Goal: Task Accomplishment & Management: Complete application form

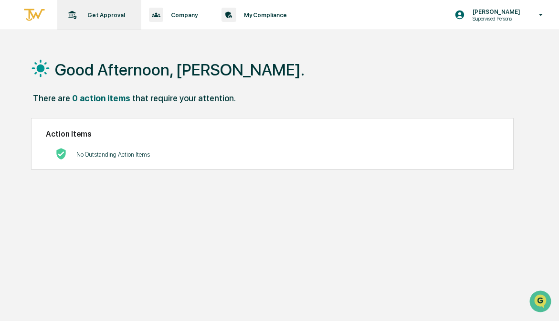
click at [105, 16] on p "Get Approval" at bounding box center [105, 14] width 50 height 7
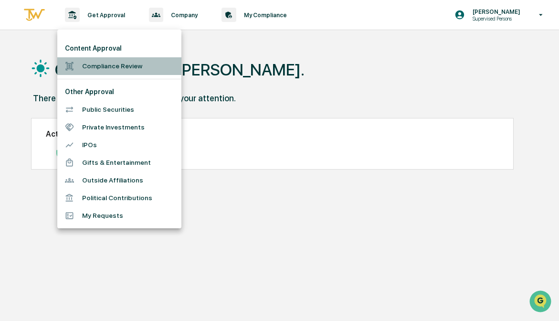
click at [113, 64] on li "Compliance Review" at bounding box center [119, 66] width 124 height 18
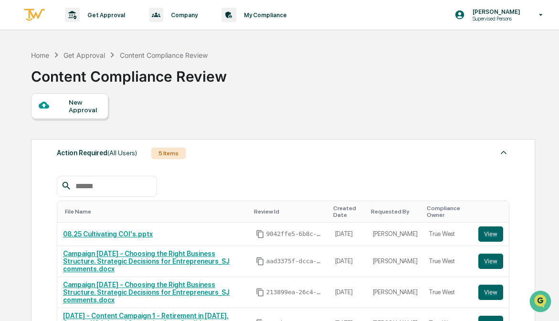
click at [80, 105] on div "New Approval" at bounding box center [85, 105] width 32 height 15
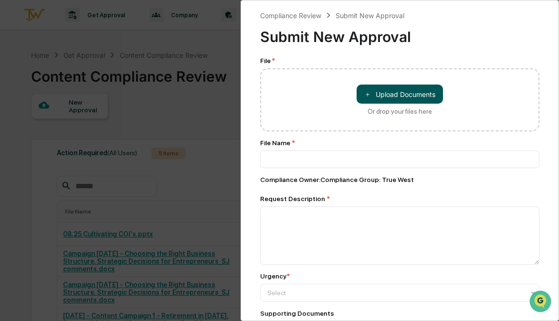
click at [404, 101] on button "＋ Upload Documents" at bounding box center [400, 94] width 86 height 19
type input "**********"
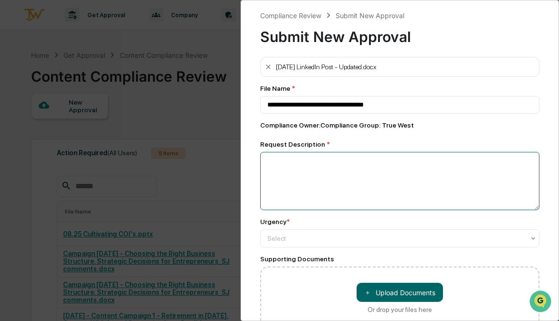
click at [428, 192] on textarea at bounding box center [400, 181] width 280 height 58
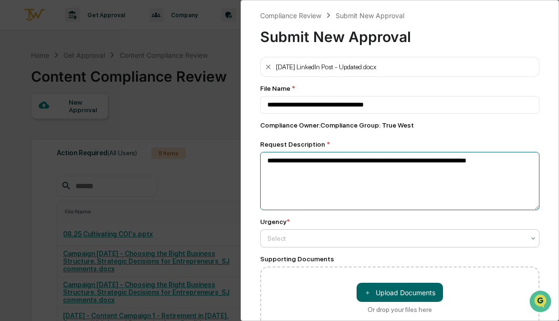
type textarea "**********"
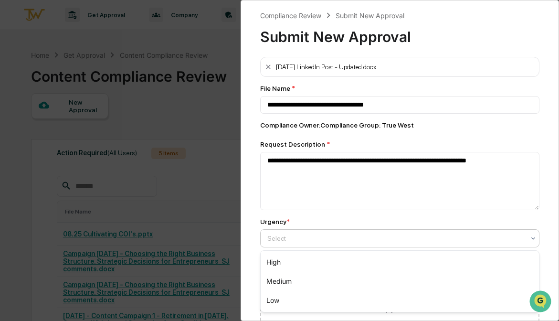
click at [320, 237] on div at bounding box center [396, 239] width 258 height 10
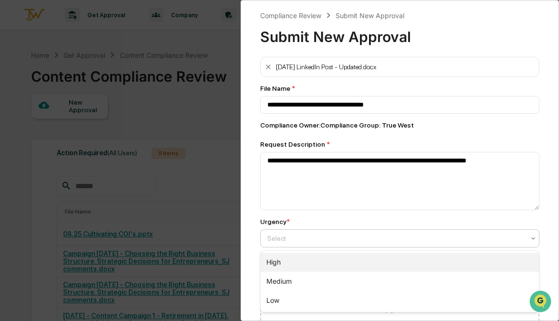
click at [318, 263] on div "High" at bounding box center [400, 262] width 279 height 19
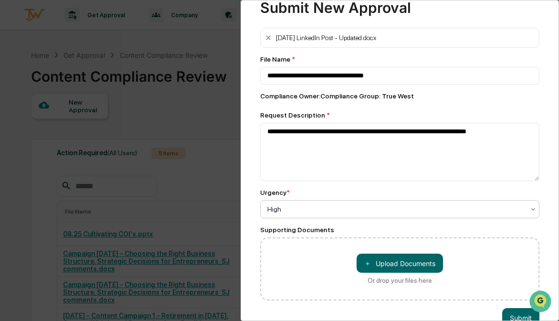
scroll to position [52, 0]
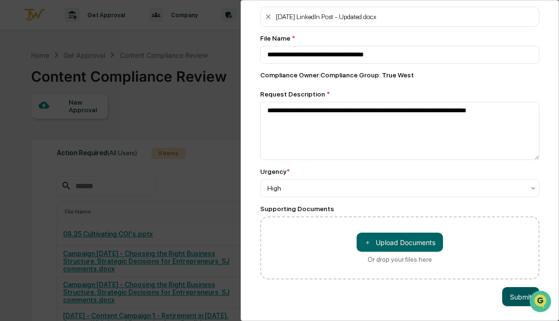
click at [513, 294] on button "Submit" at bounding box center [520, 296] width 37 height 19
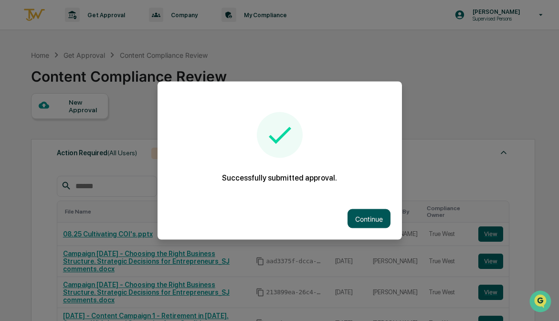
click at [371, 218] on button "Continue" at bounding box center [369, 218] width 43 height 19
